Goal: Task Accomplishment & Management: Use online tool/utility

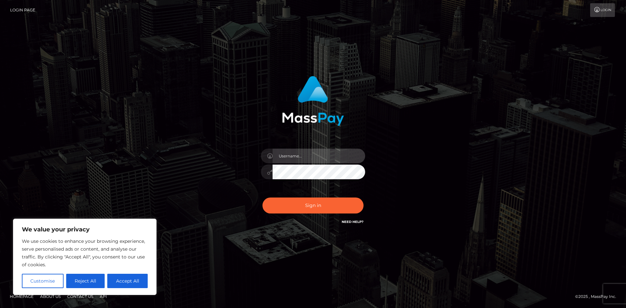
click at [315, 156] on input "text" at bounding box center [319, 156] width 93 height 15
click at [133, 283] on button "Accept All" at bounding box center [127, 281] width 40 height 14
checkbox input "true"
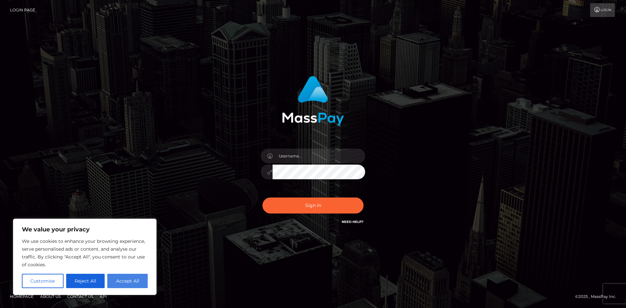
checkbox input "true"
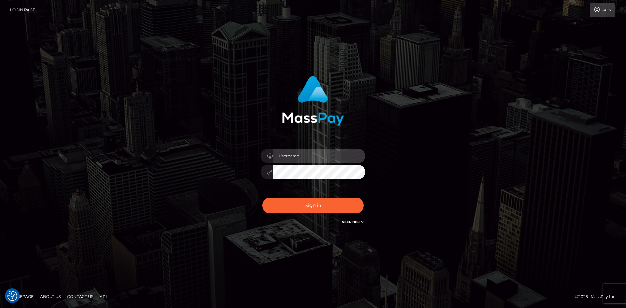
click at [296, 155] on input "text" at bounding box center [319, 156] width 93 height 15
click at [303, 161] on input "text" at bounding box center [319, 156] width 93 height 15
paste input "FullStop.brian"
type input "FullStop.brian"
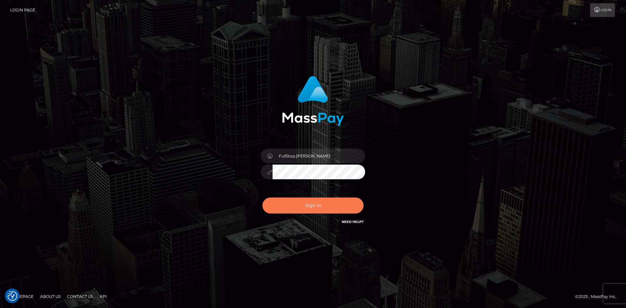
click at [313, 201] on button "Sign in" at bounding box center [313, 206] width 101 height 16
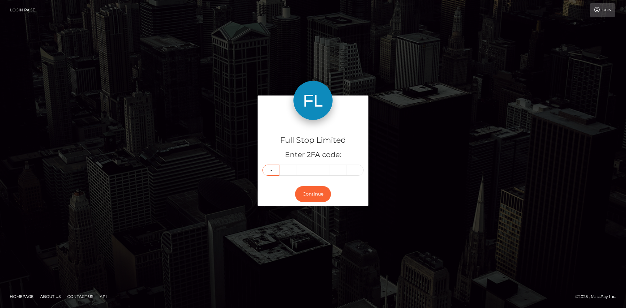
type input "2"
type input "1"
type input "0"
type input "3"
type input "7"
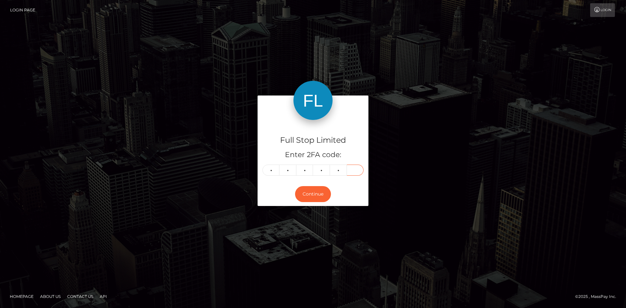
type input "5"
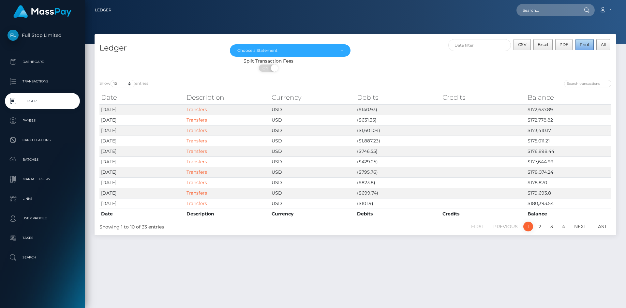
click at [584, 47] on span "Print" at bounding box center [585, 44] width 10 height 5
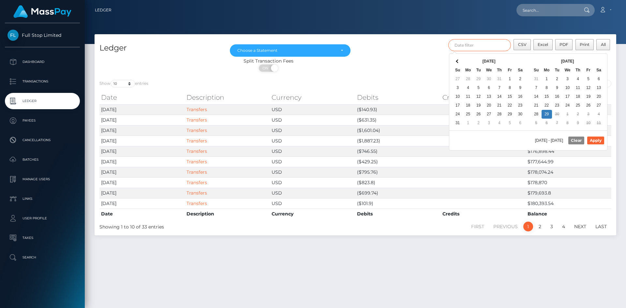
click at [485, 45] on input "text" at bounding box center [479, 45] width 63 height 12
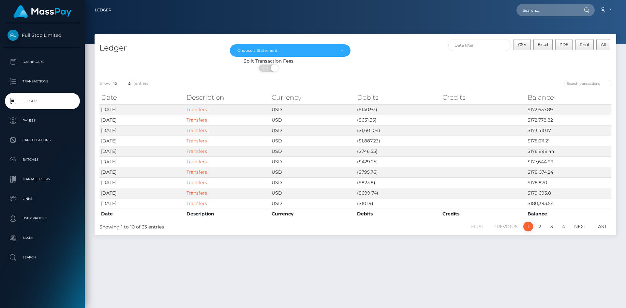
click at [180, 76] on div "Show 10 25 50 100 250 entries Date Description Currency Debits Credits Balance …" at bounding box center [356, 155] width 522 height 160
click at [130, 85] on select "10 25 50 100 250" at bounding box center [123, 84] width 24 height 8
select select "50"
click at [111, 80] on select "10 25 50 100 250" at bounding box center [123, 84] width 24 height 8
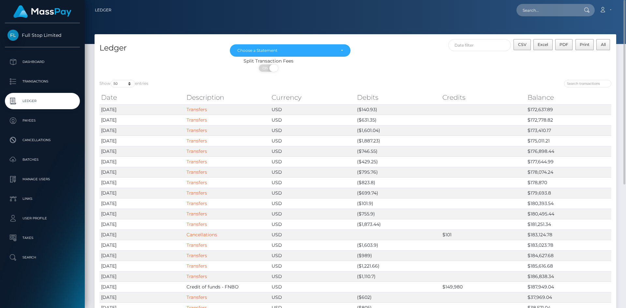
click at [264, 68] on span "ON" at bounding box center [266, 68] width 16 height 7
click at [272, 69] on span "OFF" at bounding box center [271, 68] width 16 height 7
checkbox input "true"
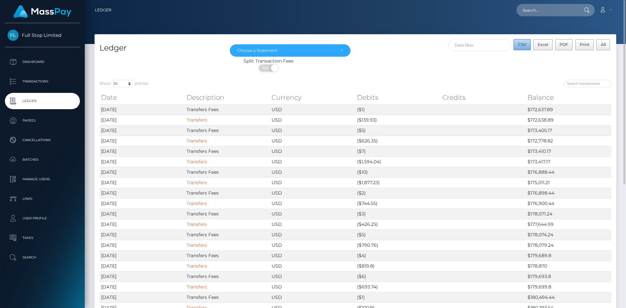
click at [525, 46] on span "CSV" at bounding box center [522, 44] width 8 height 5
